Goal: Task Accomplishment & Management: Manage account settings

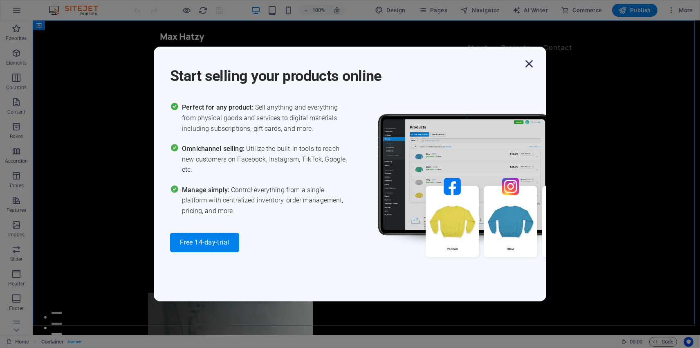
click at [530, 60] on icon "button" at bounding box center [529, 63] width 15 height 15
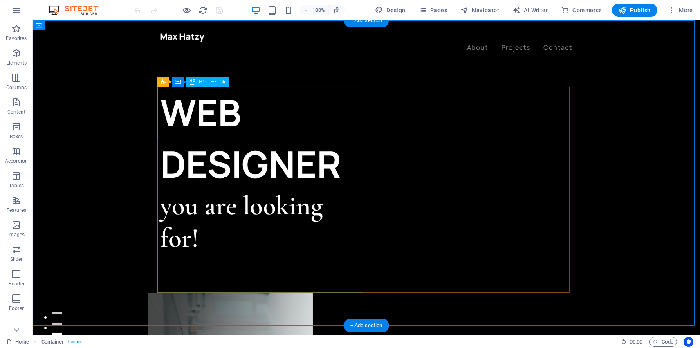
click at [211, 105] on div "WEB DESIGNER" at bounding box center [263, 138] width 206 height 103
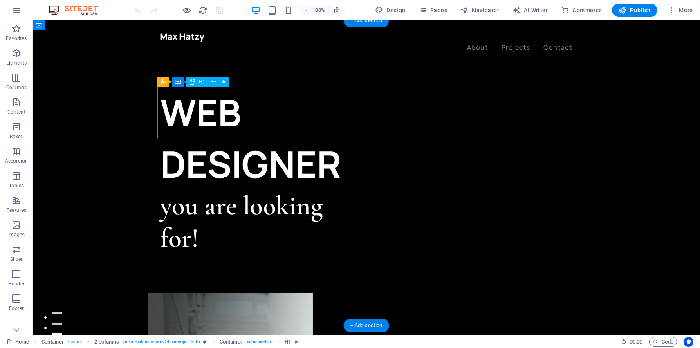
click at [228, 107] on div "WEB DESIGNER" at bounding box center [263, 138] width 206 height 103
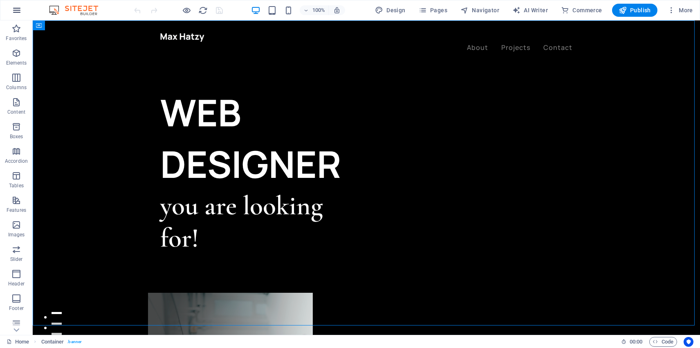
click at [11, 14] on button "button" at bounding box center [17, 10] width 20 height 20
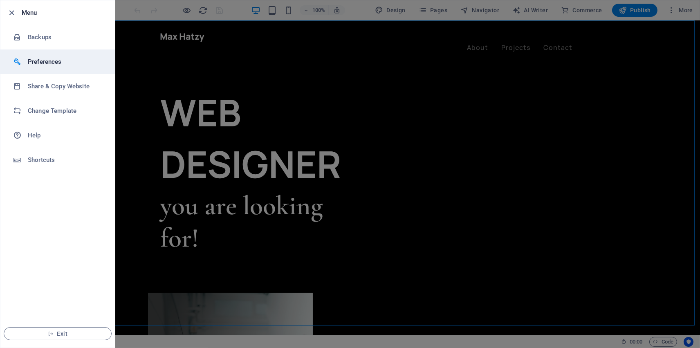
click at [44, 66] on h6 "Preferences" at bounding box center [66, 62] width 76 height 10
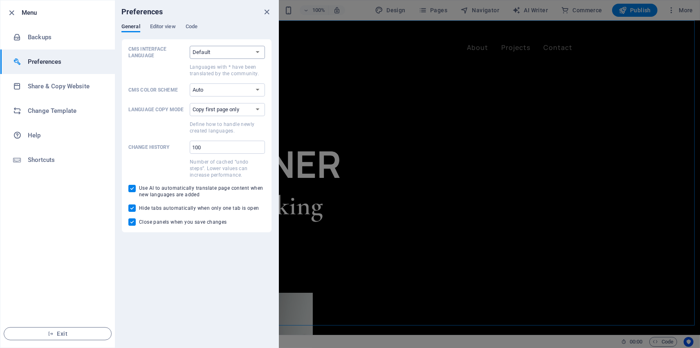
click at [214, 51] on select "Default Deutsch English Español Suomi* Français Magyar Italiano Nederlands Pols…" at bounding box center [227, 52] width 75 height 13
click at [206, 109] on select "Copy first page only Copy all pages" at bounding box center [227, 109] width 75 height 13
click at [206, 107] on select "Copy first page only Copy all pages" at bounding box center [227, 109] width 75 height 13
click at [158, 32] on div "General Editor view Code" at bounding box center [196, 31] width 150 height 16
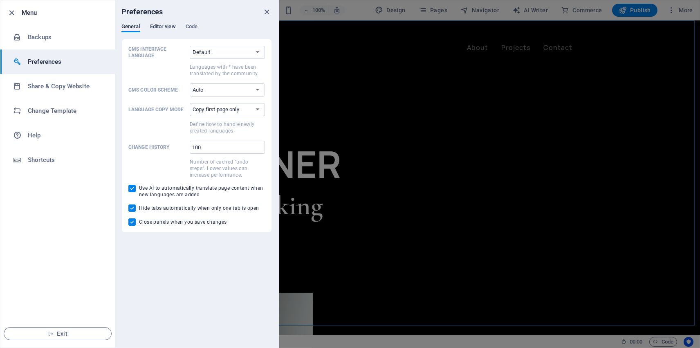
click at [157, 25] on span "Editor view" at bounding box center [163, 27] width 26 height 11
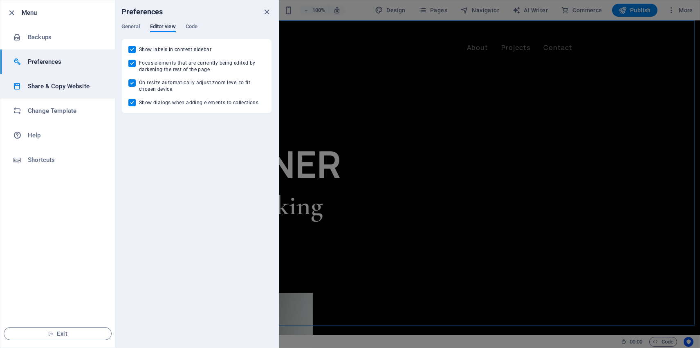
click at [54, 84] on h6 "Share & Copy Website" at bounding box center [66, 86] width 76 height 10
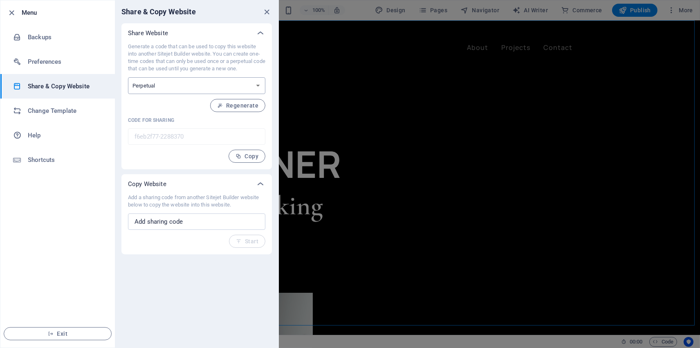
click at [134, 83] on select "One-time Perpetual" at bounding box center [196, 85] width 137 height 17
click at [169, 230] on div "Add a sharing code from another Sitejet Builder website below to copy the websi…" at bounding box center [196, 221] width 137 height 54
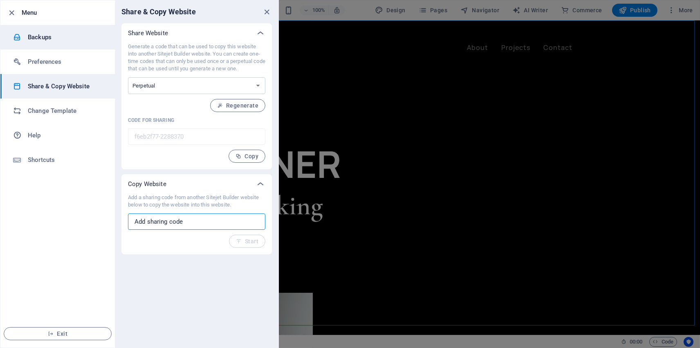
click at [47, 34] on h6 "Backups" at bounding box center [66, 37] width 76 height 10
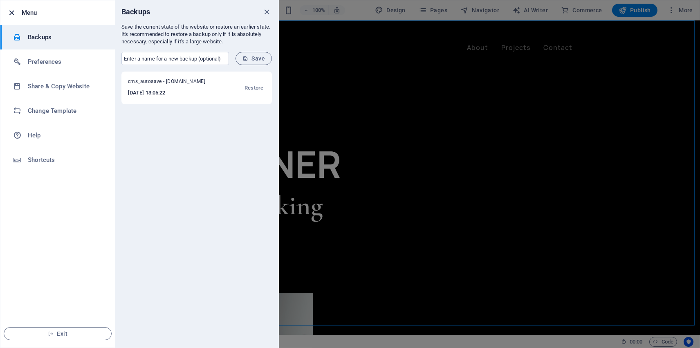
click at [9, 12] on icon "button" at bounding box center [11, 12] width 9 height 9
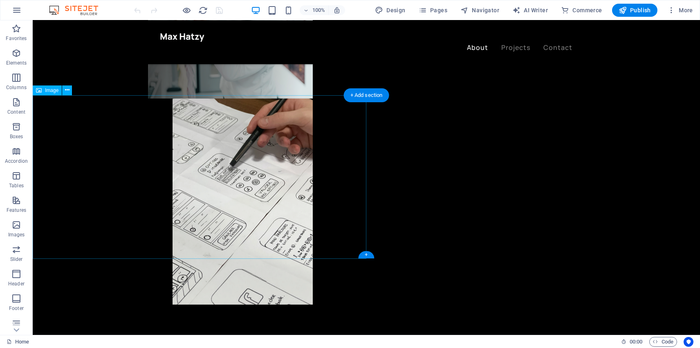
scroll to position [396, 0]
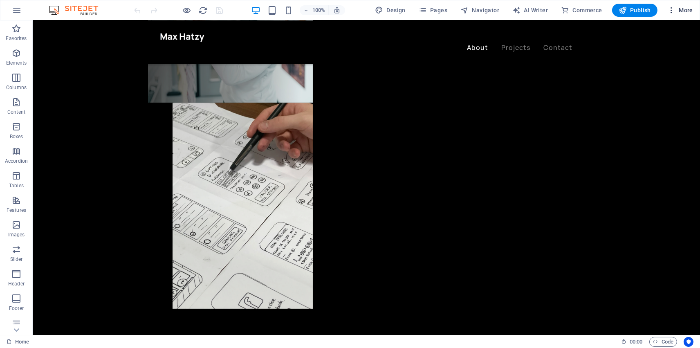
click at [690, 9] on span "More" at bounding box center [680, 10] width 26 height 8
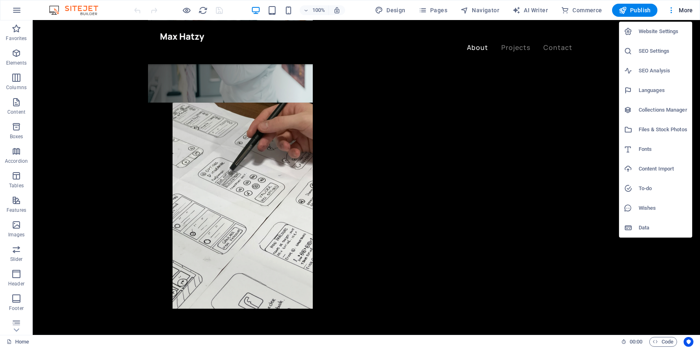
click at [13, 4] on div at bounding box center [350, 174] width 700 height 348
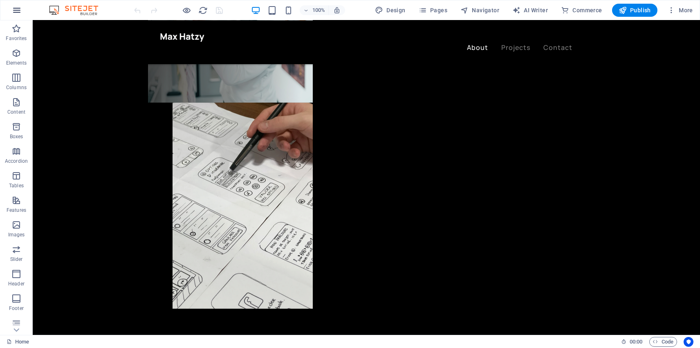
click at [19, 11] on icon "button" at bounding box center [17, 10] width 10 height 10
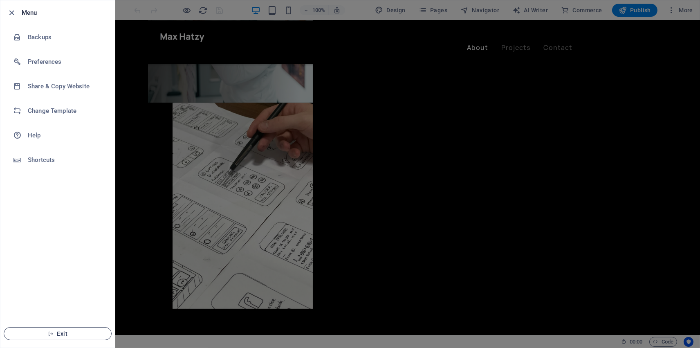
click at [57, 331] on span "Exit" at bounding box center [58, 333] width 94 height 7
